Goal: Task Accomplishment & Management: Manage account settings

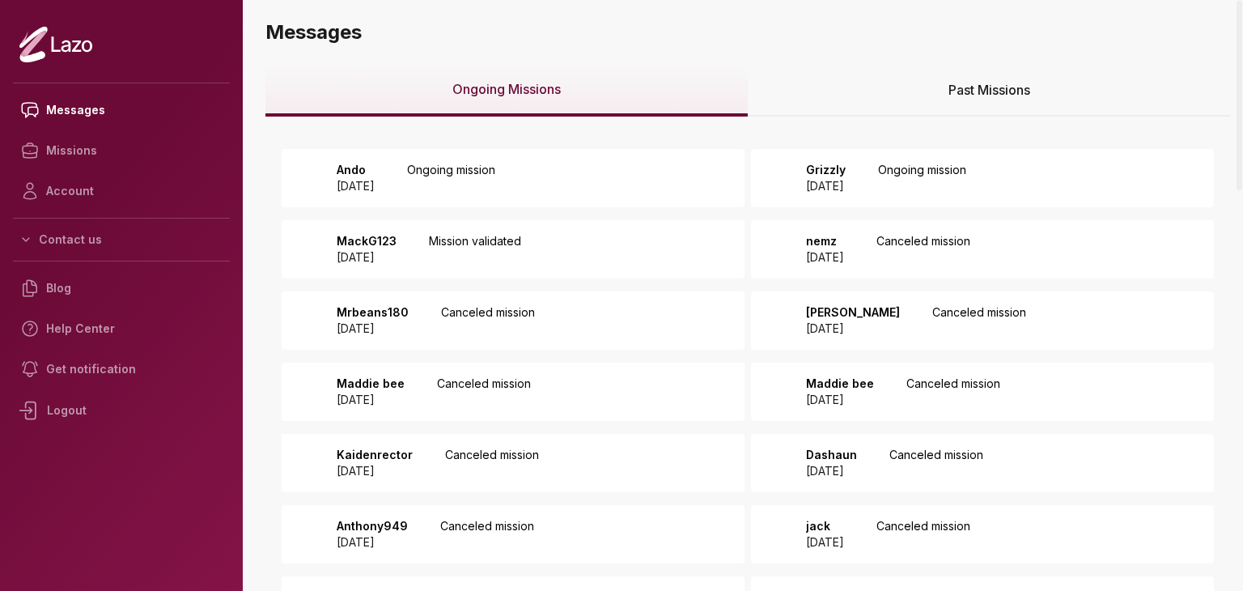
click at [436, 173] on div "Ando 2025 August 28 Ongoing mission" at bounding box center [411, 178] width 168 height 32
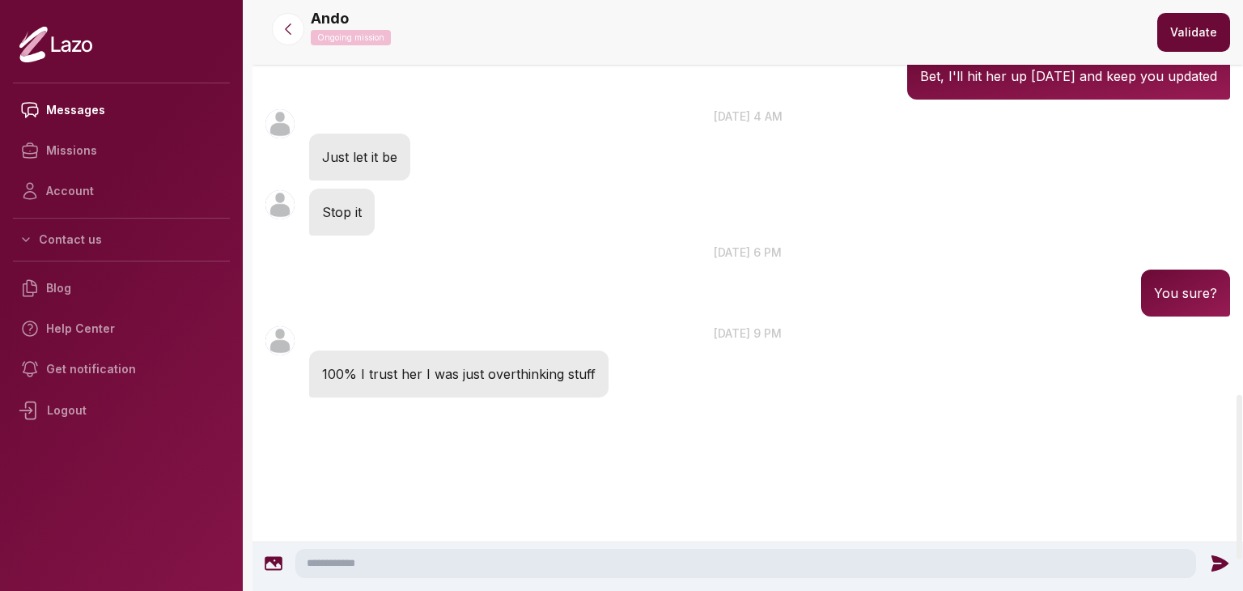
scroll to position [1414, 0]
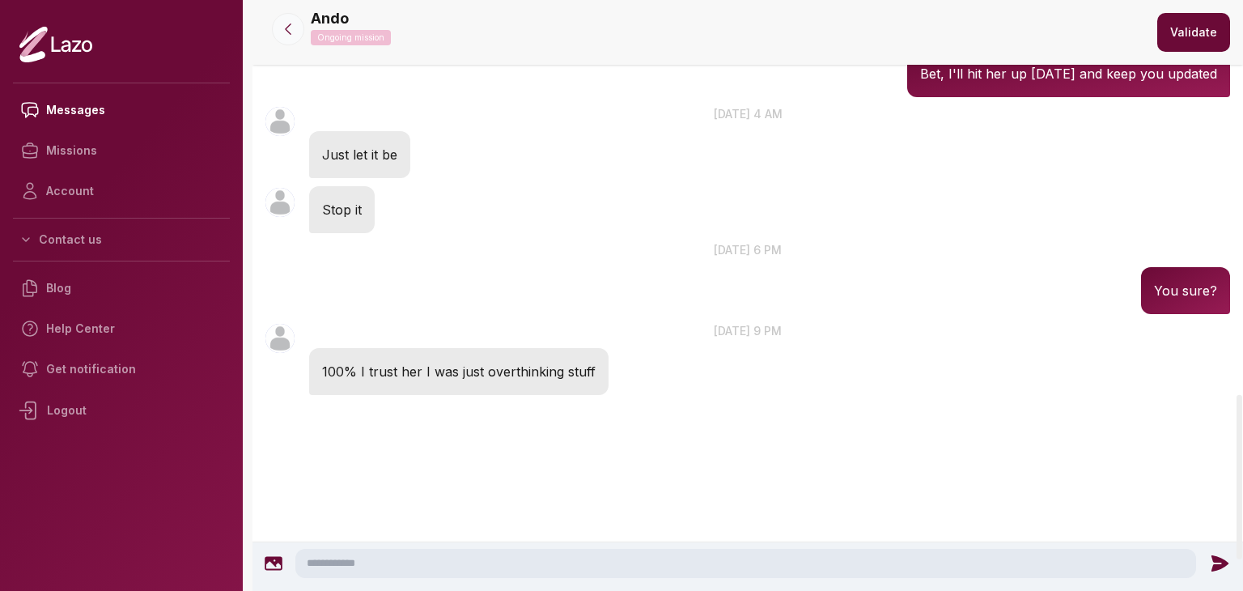
click at [291, 35] on icon at bounding box center [288, 29] width 16 height 16
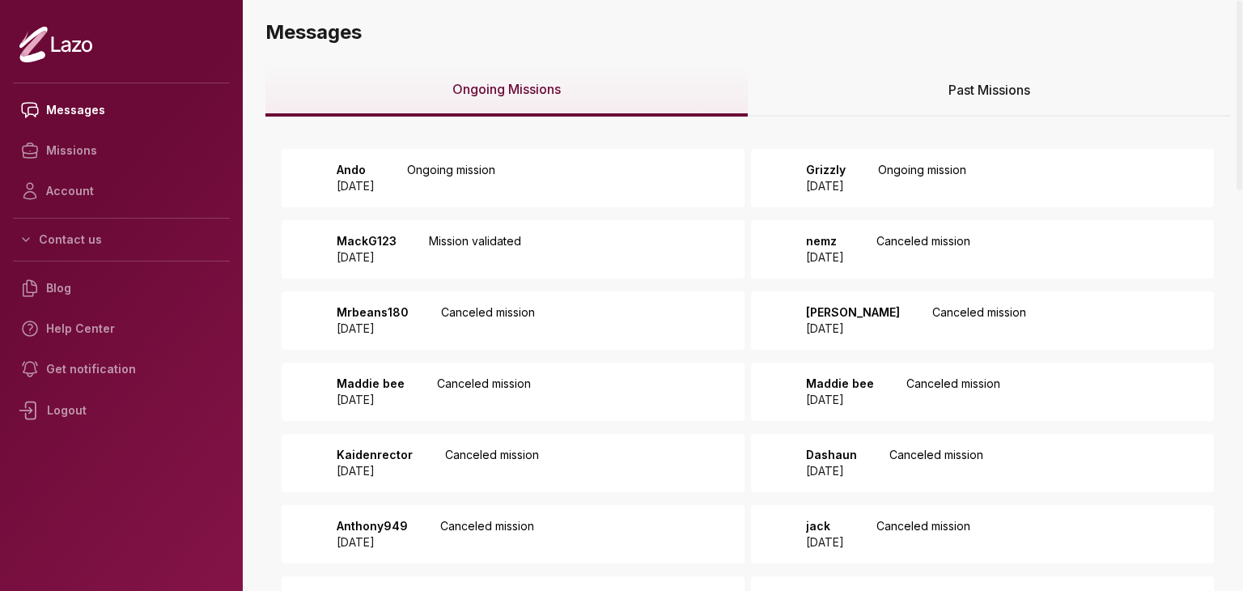
click at [826, 106] on div "Past Missions" at bounding box center [989, 91] width 482 height 52
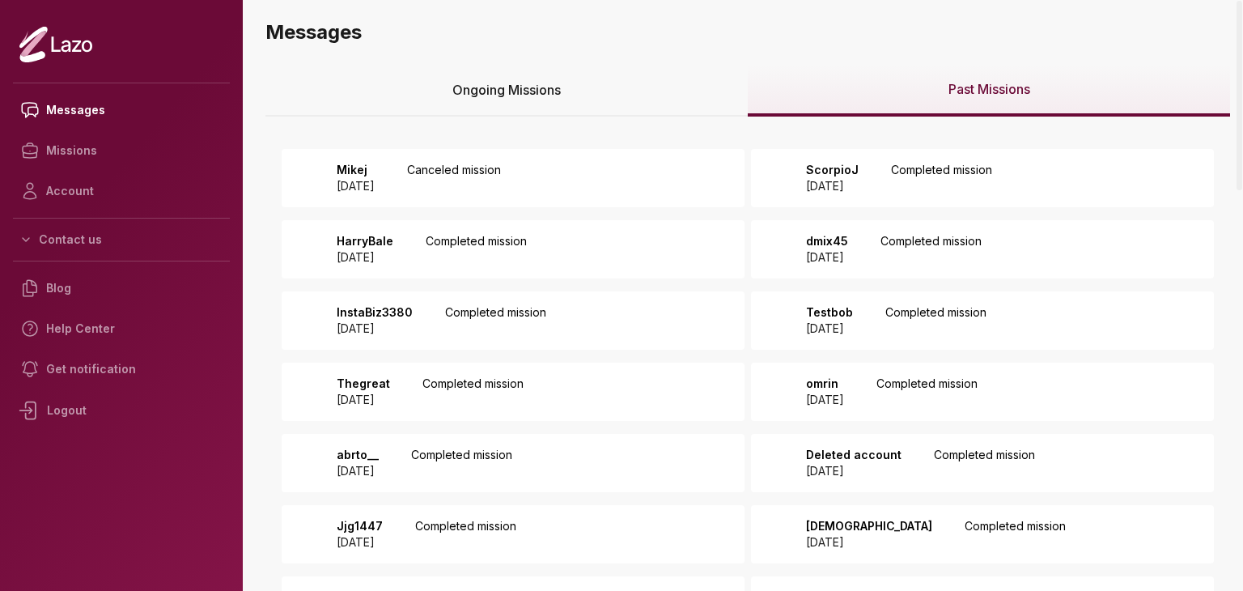
click at [601, 168] on div "Mikej 2025 August 30 Canceled mission" at bounding box center [513, 178] width 463 height 58
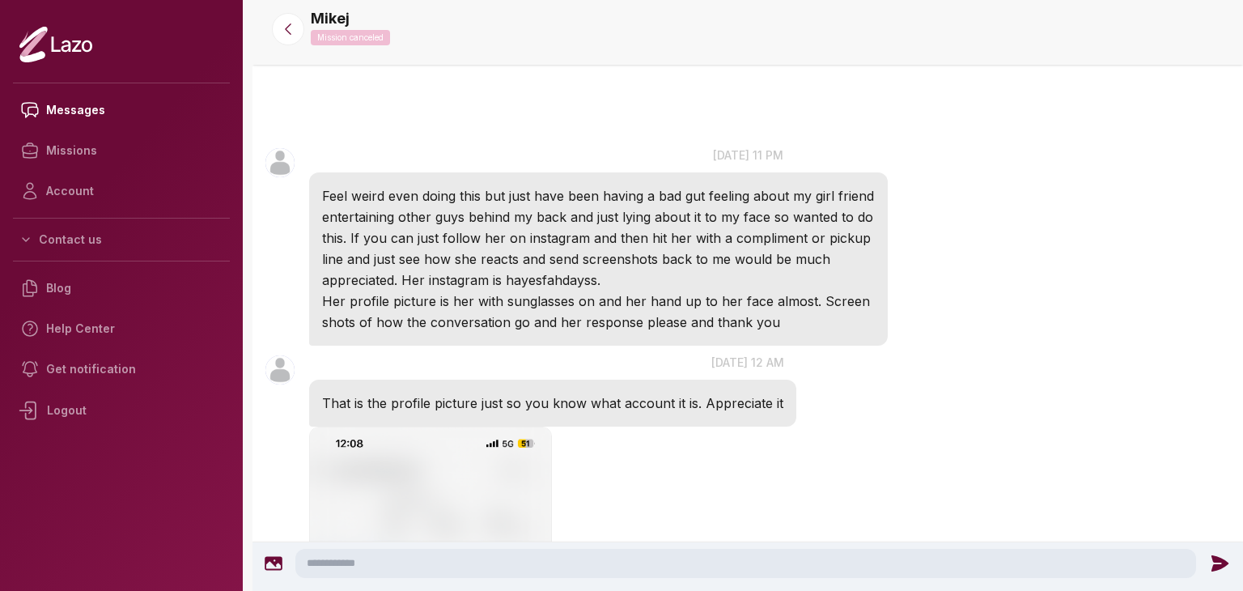
drag, startPoint x: 529, startPoint y: 213, endPoint x: 366, endPoint y: 190, distance: 164.3
click at [366, 190] on p "Feel weird even doing this but just have been having a bad gut feeling about my…" at bounding box center [598, 237] width 553 height 105
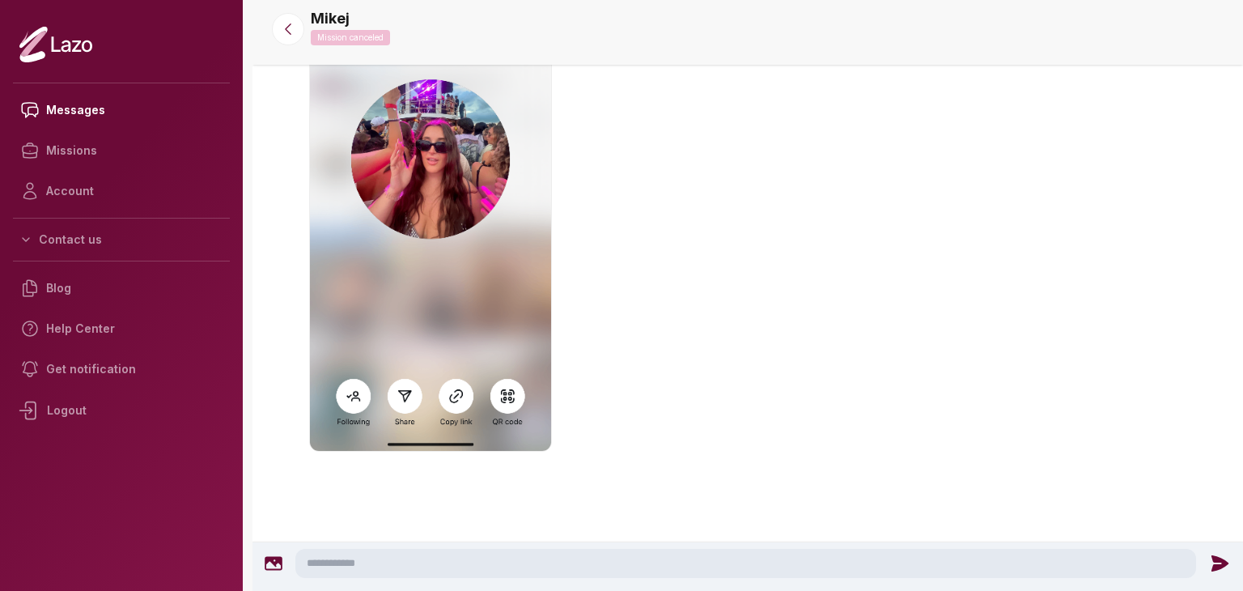
scroll to position [672, 0]
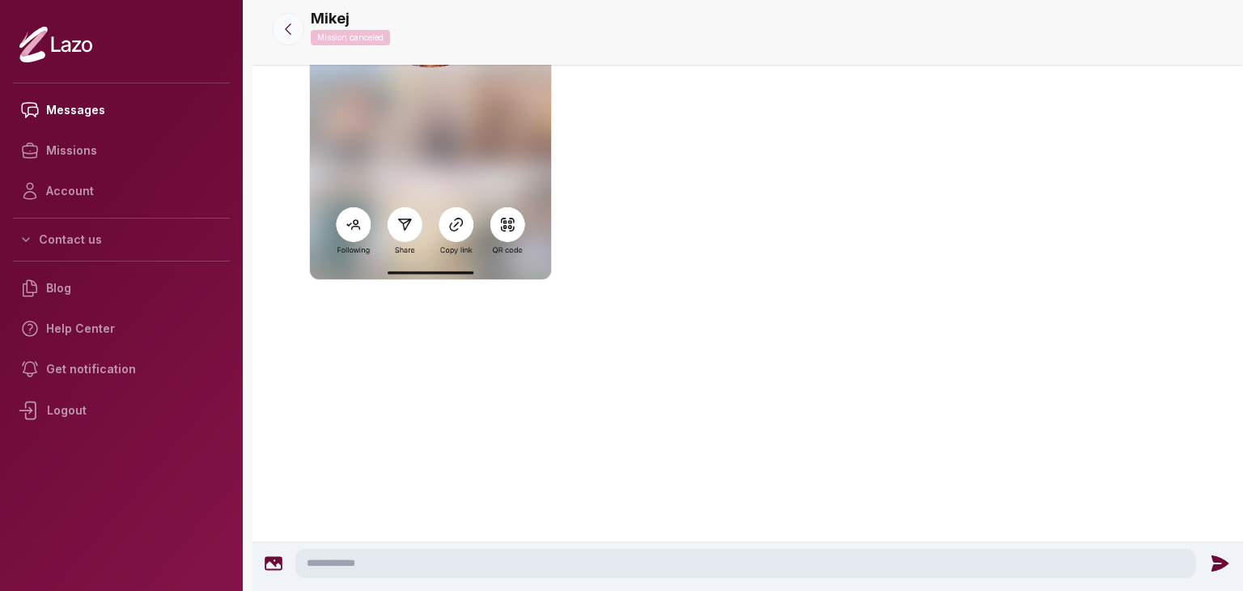
click at [283, 36] on icon at bounding box center [288, 29] width 16 height 16
